Goal: Find specific page/section: Find specific page/section

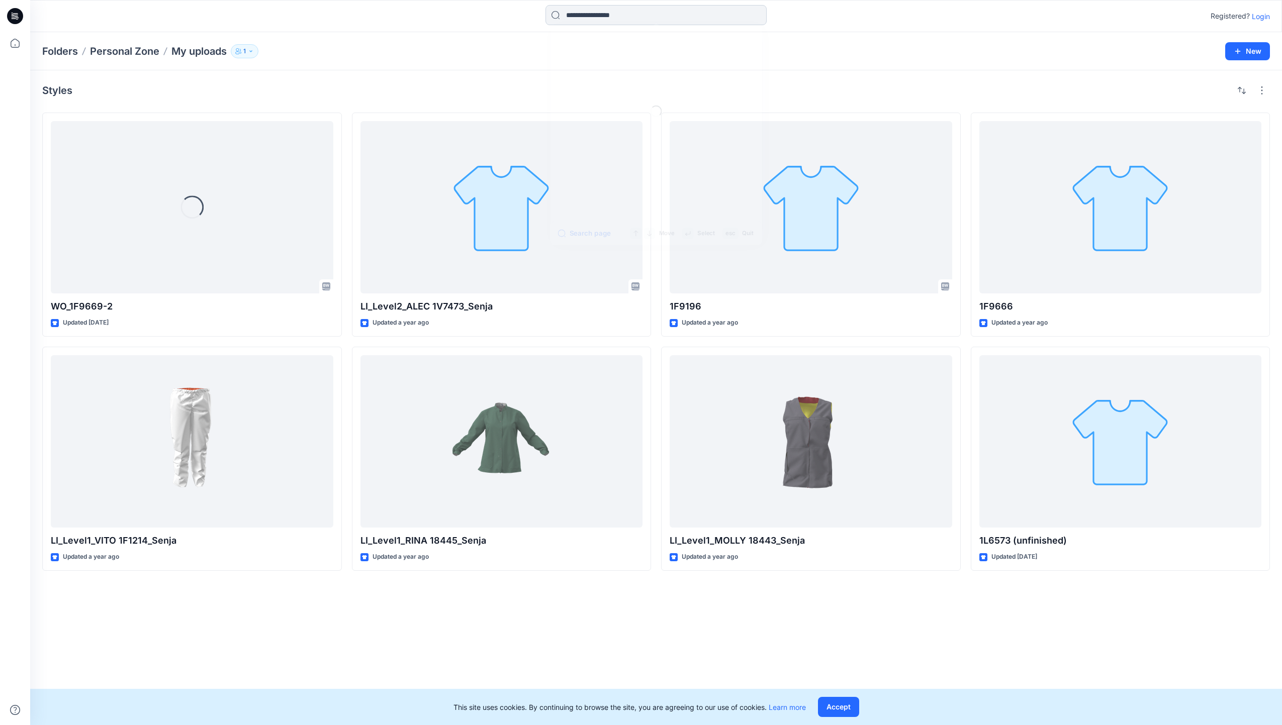
click at [603, 18] on input at bounding box center [655, 15] width 221 height 20
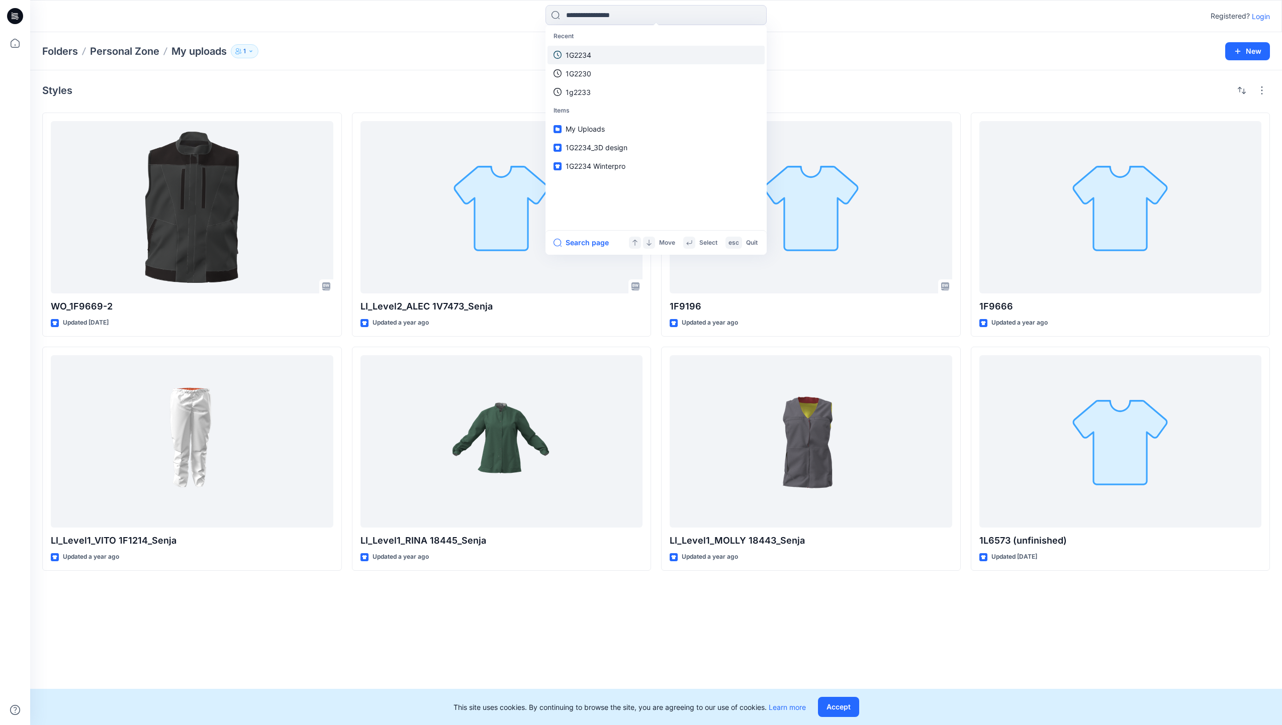
click at [614, 56] on link "1G2234" at bounding box center [655, 55] width 217 height 19
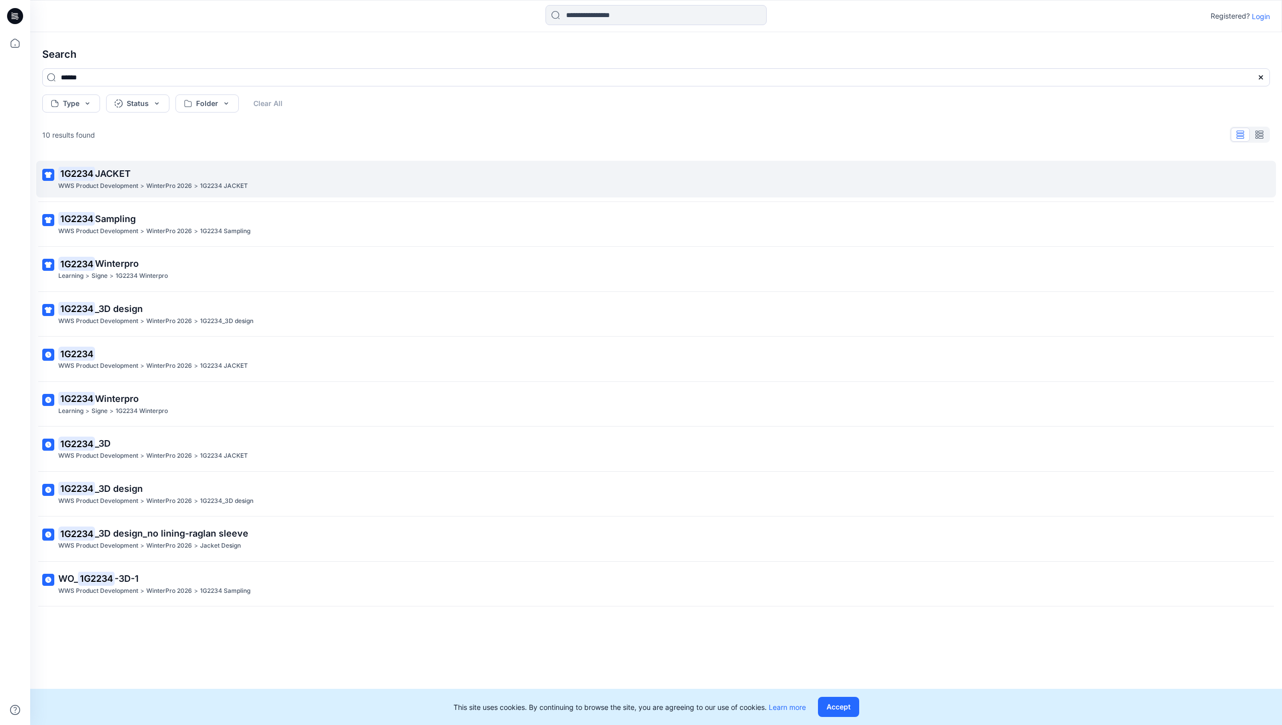
click at [163, 184] on p "WinterPro 2026" at bounding box center [169, 186] width 46 height 11
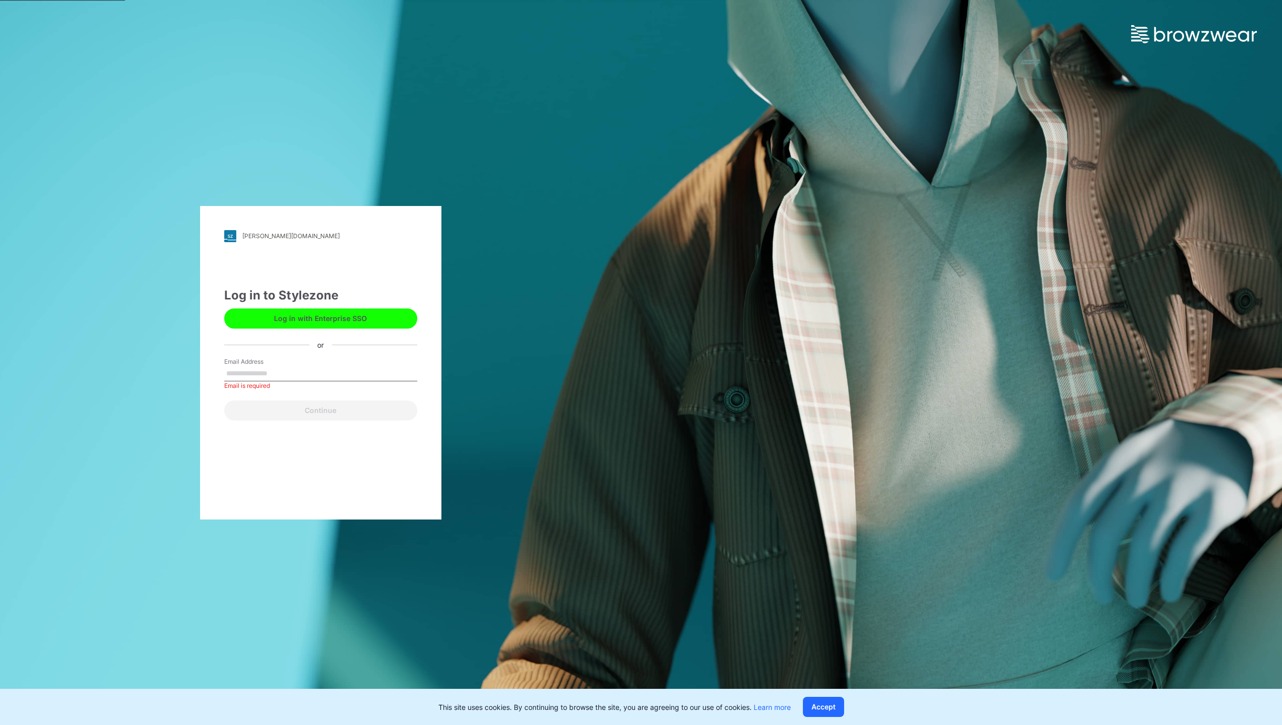
click at [328, 325] on button "Log in with Enterprise SSO" at bounding box center [320, 319] width 193 height 20
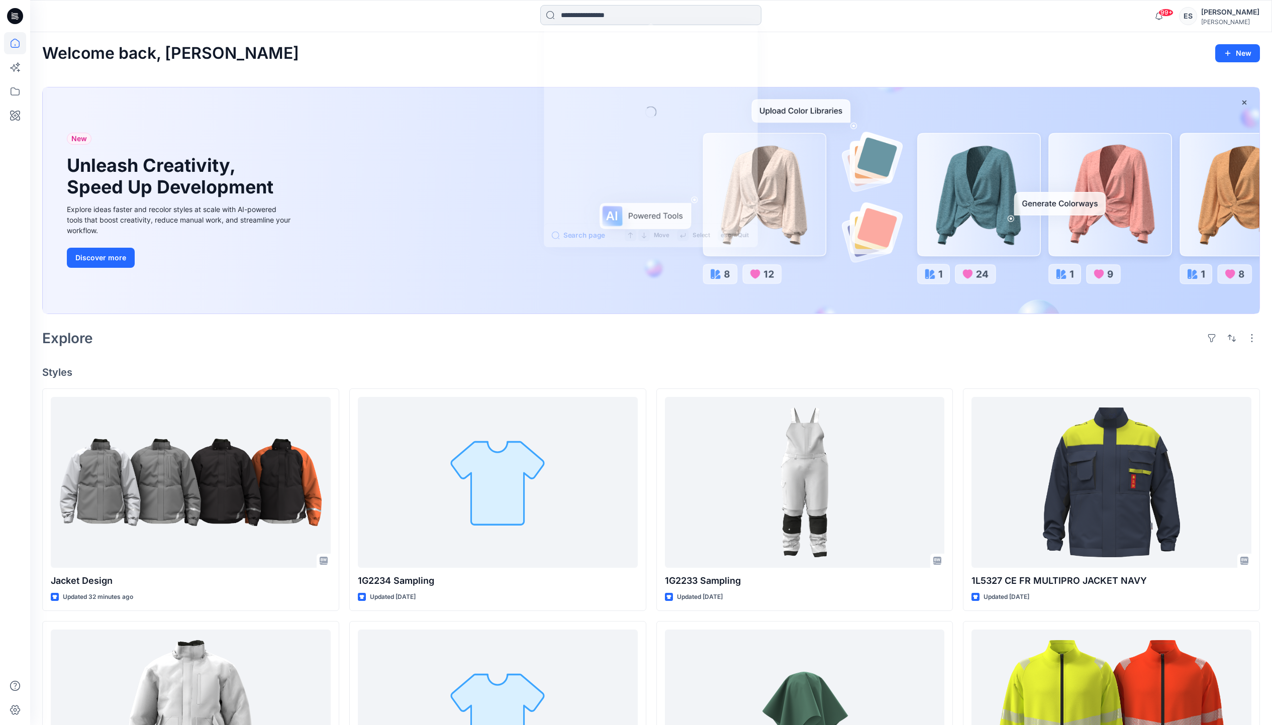
click at [615, 17] on input at bounding box center [650, 15] width 221 height 20
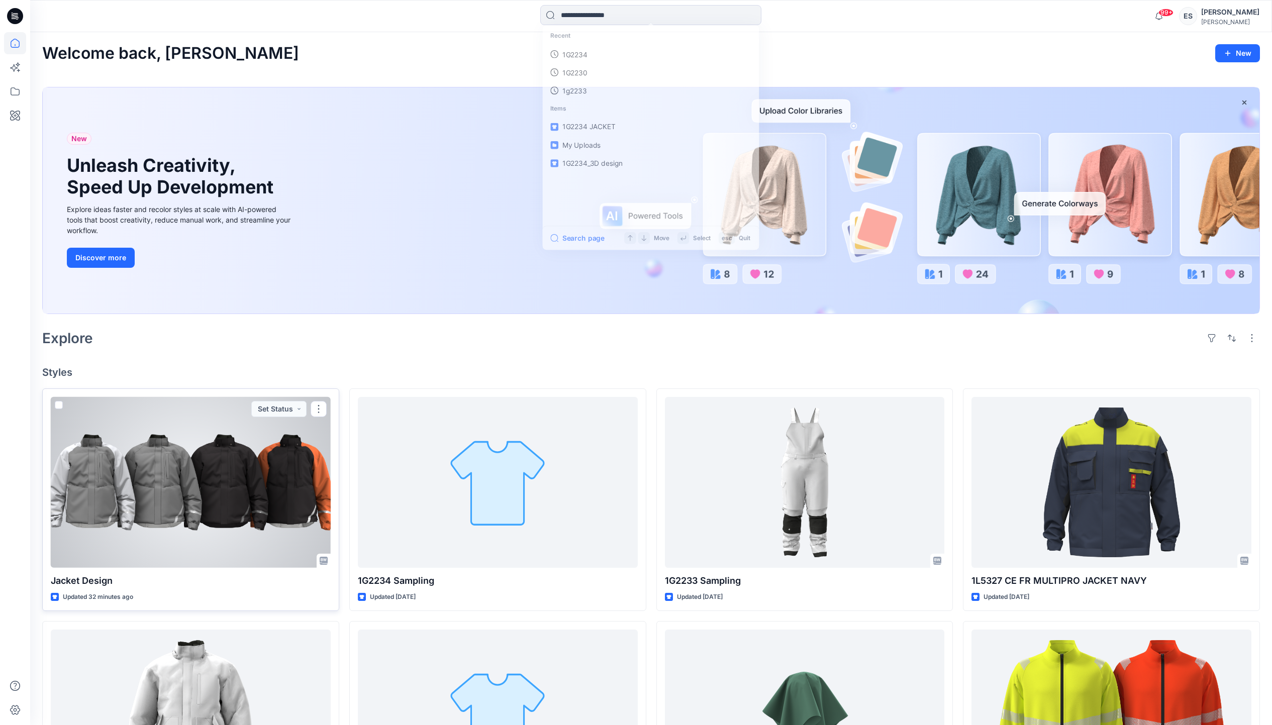
click at [175, 501] on div at bounding box center [191, 482] width 280 height 171
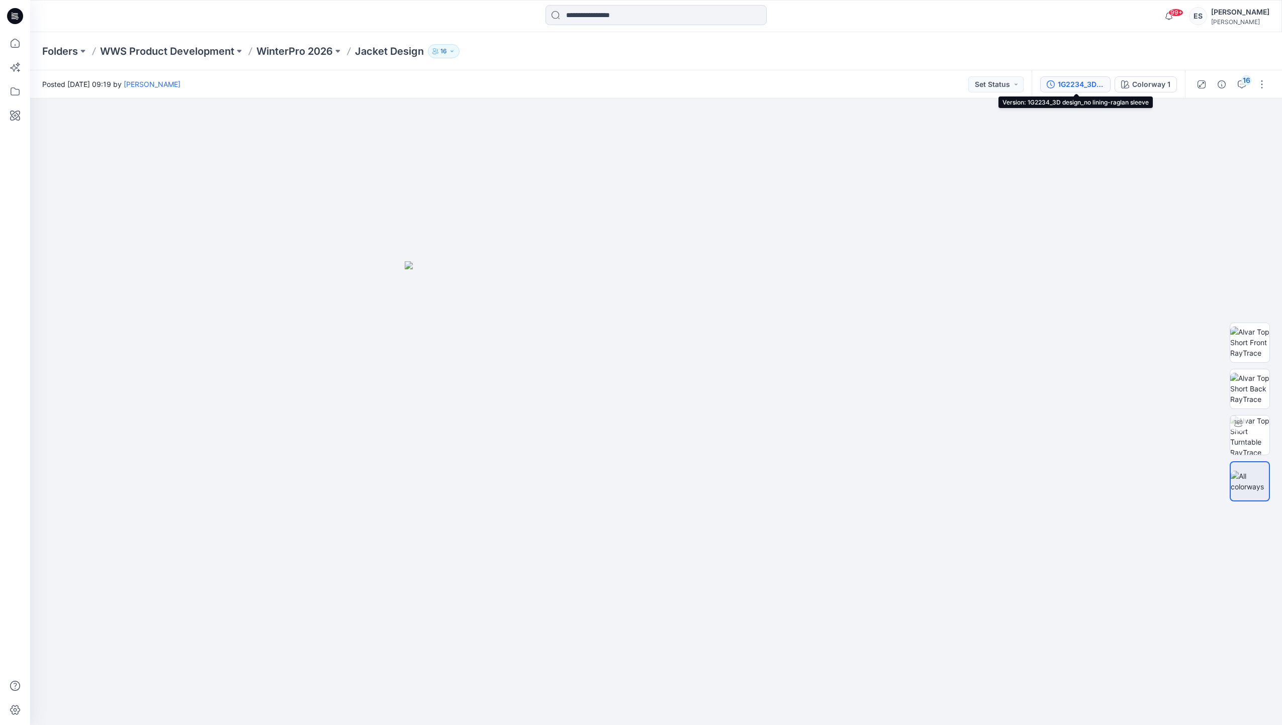
click at [1088, 90] on button "1G2234_3D design_no lining-raglan sleeve" at bounding box center [1075, 84] width 70 height 16
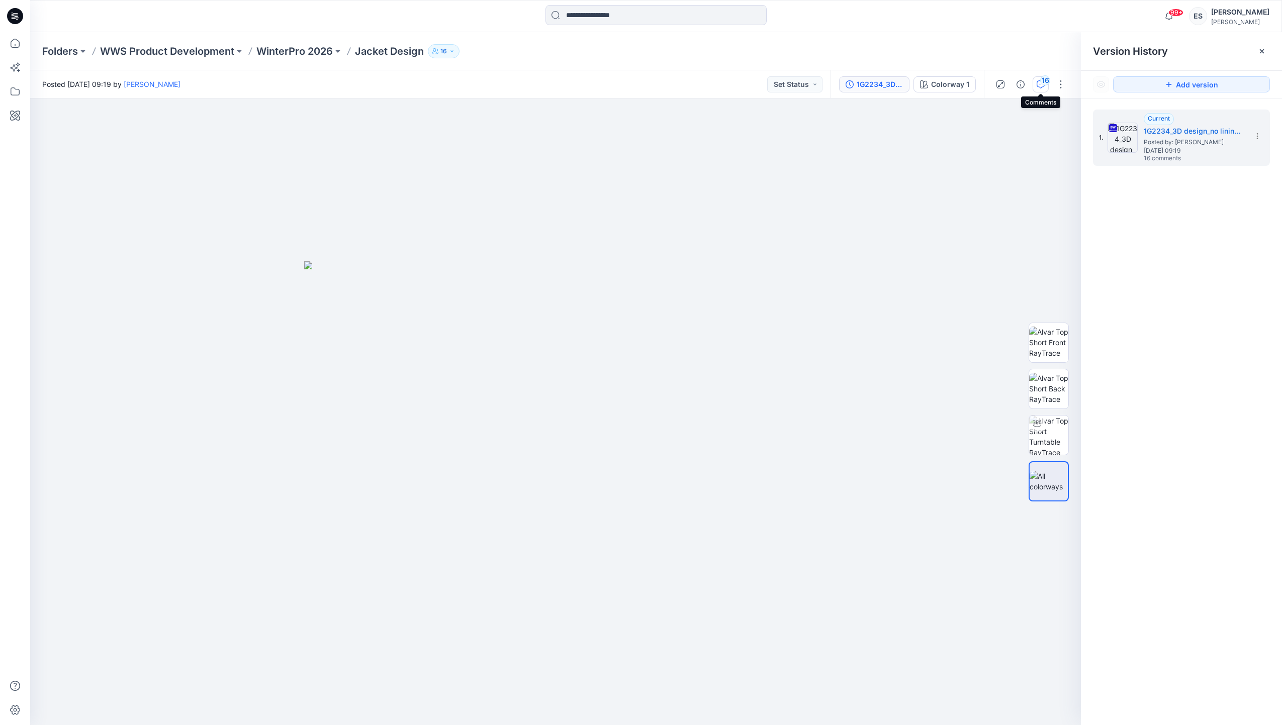
click at [1042, 83] on div "16" at bounding box center [1045, 80] width 10 height 10
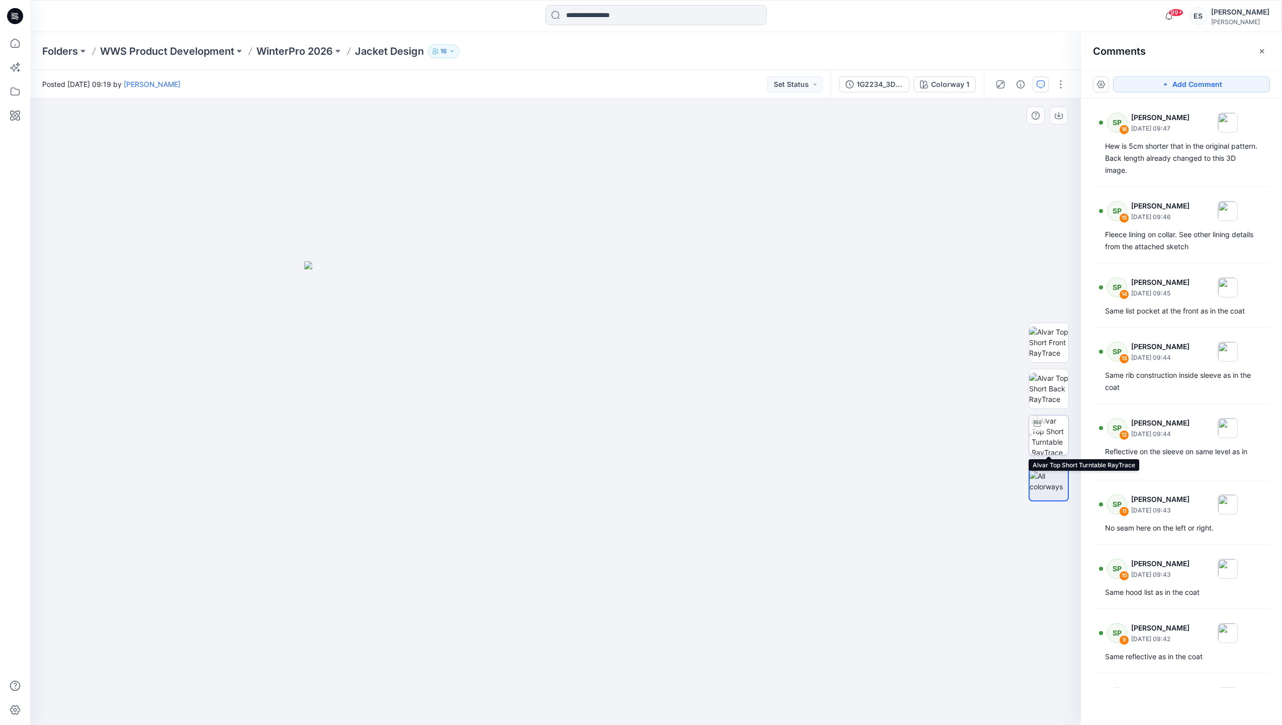
click at [1058, 444] on img at bounding box center [1049, 435] width 37 height 39
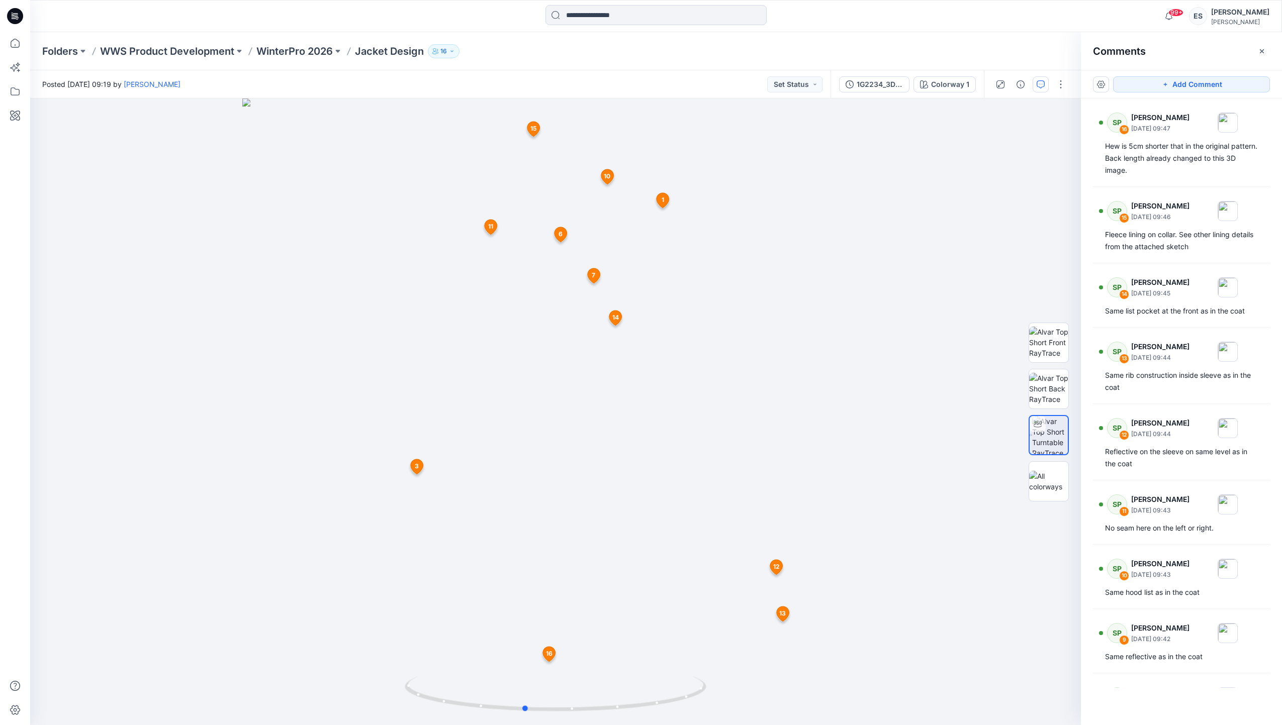
drag, startPoint x: 556, startPoint y: 712, endPoint x: 1281, endPoint y: 10, distance: 1008.5
click at [526, 690] on icon at bounding box center [557, 696] width 304 height 38
drag, startPoint x: 527, startPoint y: 710, endPoint x: 564, endPoint y: 710, distance: 37.2
click at [564, 710] on circle at bounding box center [562, 709] width 6 height 6
click at [1048, 390] on img at bounding box center [1048, 389] width 39 height 32
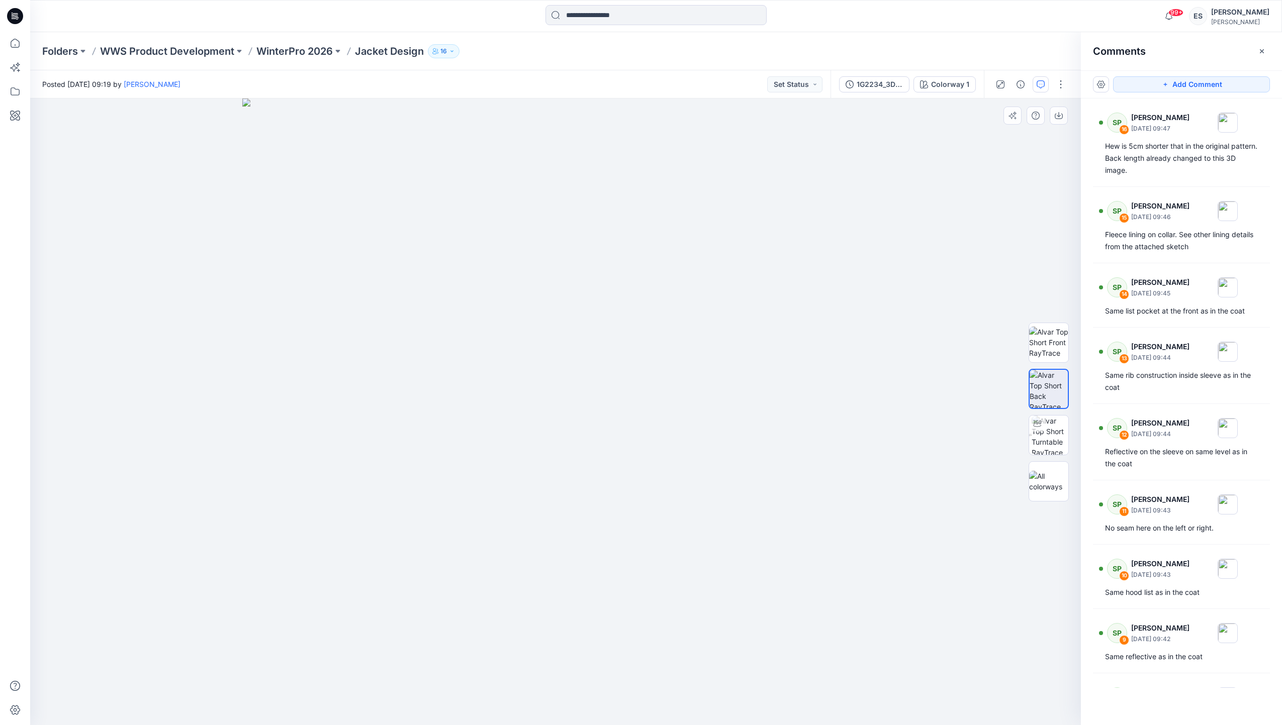
click at [922, 203] on div at bounding box center [555, 412] width 1051 height 627
